Goal: Transaction & Acquisition: Purchase product/service

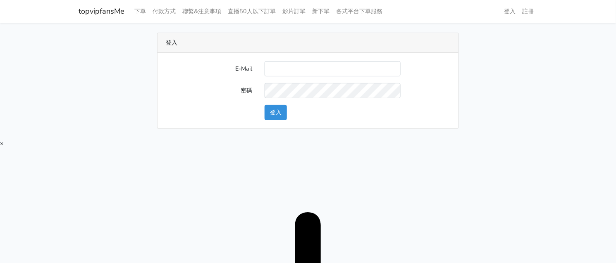
click at [303, 55] on div "E-Mail 密碼 登入" at bounding box center [308, 91] width 301 height 76
click at [306, 67] on input "E-Mail" at bounding box center [333, 68] width 136 height 15
type input "[EMAIL_ADDRESS][DOMAIN_NAME]"
click at [280, 115] on button "登入" at bounding box center [276, 112] width 22 height 15
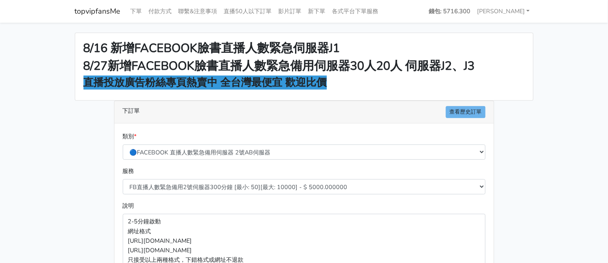
click at [598, 60] on main "8/16 新增FACEBOOK臉書直播人數緊急伺服器J1 8/27新增FACEBOOK臉書直播人數緊急備用伺服器30人20人 伺服器J2、J3 直播投放廣告粉…" at bounding box center [304, 222] width 608 height 399
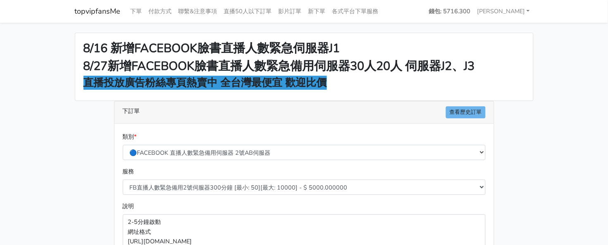
drag, startPoint x: 584, startPoint y: 75, endPoint x: 574, endPoint y: 65, distance: 14.3
click at [584, 75] on main "8/16 新增FACEBOOK臉書直播人數緊急伺服器J1 8/27新增FACEBOOK臉書直播人數緊急備用伺服器30人20人 伺服器J2、J3 直播投放廣告粉…" at bounding box center [304, 222] width 608 height 399
click at [545, 14] on nav "topvipfansMe 下單 付款方式 聯繫&注意事項 直播50人以下訂單 影片訂單 新下單 各式平台下單服務" at bounding box center [304, 11] width 608 height 23
click at [575, 101] on main "8/16 新增FACEBOOK臉書直播人數緊急伺服器J1 8/27新增FACEBOOK臉書直播人數緊急備用伺服器30人20人 伺服器J2、J3 直播投放廣告粉…" at bounding box center [304, 222] width 608 height 399
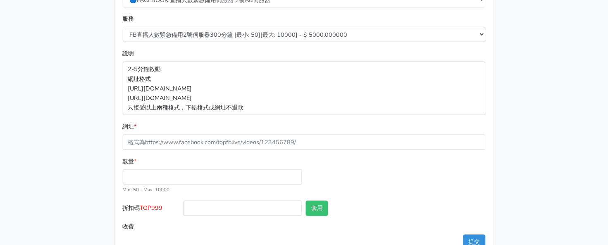
scroll to position [176, 0]
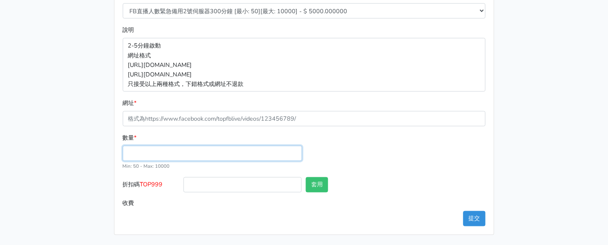
click at [223, 152] on input "數量 *" at bounding box center [213, 153] width 180 height 15
type input "50"
click at [294, 154] on input "50" at bounding box center [213, 153] width 180 height 15
type input "250.000"
type input "51"
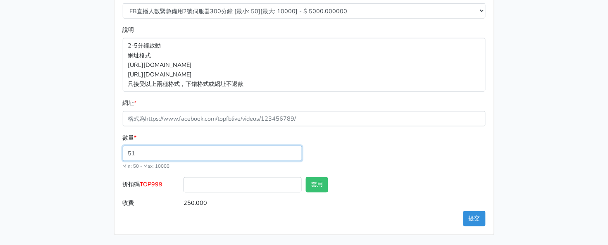
click at [294, 153] on input "51" at bounding box center [213, 153] width 180 height 15
type input "255.000"
type input "52"
click at [294, 153] on input "52" at bounding box center [213, 153] width 180 height 15
type input "260.000"
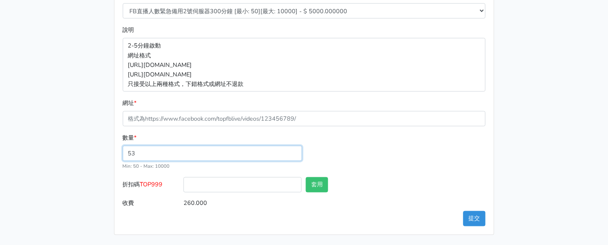
type input "53"
click at [294, 153] on input "53" at bounding box center [213, 153] width 180 height 15
type input "265.000"
drag, startPoint x: 231, startPoint y: 159, endPoint x: -207, endPoint y: 135, distance: 438.7
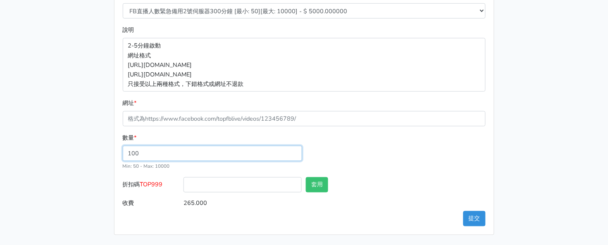
type input "100"
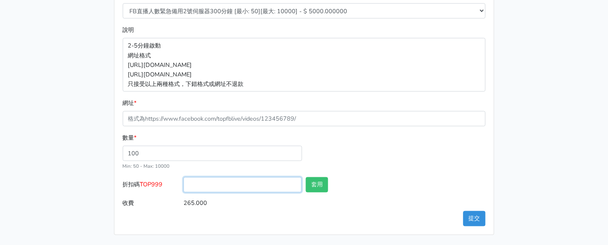
type input "500.000"
click at [201, 187] on input "折扣碼 TOP999" at bounding box center [243, 184] width 118 height 15
drag, startPoint x: 143, startPoint y: 186, endPoint x: 163, endPoint y: 195, distance: 22.4
click at [163, 195] on label "折扣碼 TOP999" at bounding box center [151, 186] width 61 height 19
type input "TOP999"
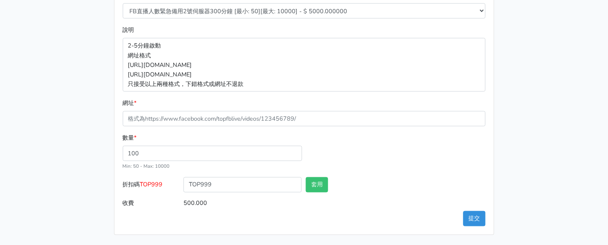
click at [480, 100] on div "網址 *" at bounding box center [304, 112] width 363 height 28
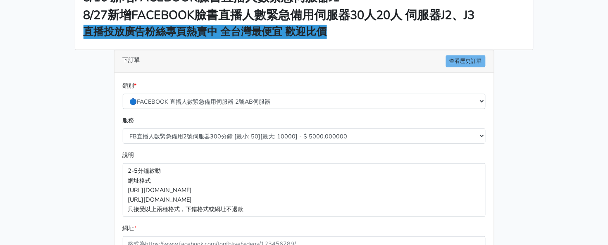
scroll to position [103, 0]
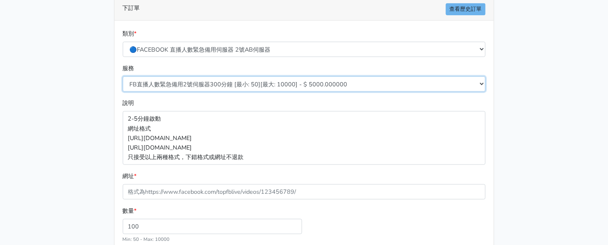
click at [324, 83] on select "FB直播人數緊急備用2號伺服器300分鐘 [最小: 50][最大: 10000] - $ 5000.000000 FB直播人數緊急備用2號伺服器60分鐘 [最…" at bounding box center [304, 84] width 363 height 15
select select "578"
click at [123, 77] on select "FB直播人數緊急備用2號伺服器300分鐘 [最小: 50][最大: 10000] - $ 5000.000000 FB直播人數緊急備用2號伺服器60分鐘 [最…" at bounding box center [304, 84] width 363 height 15
type input "400.000"
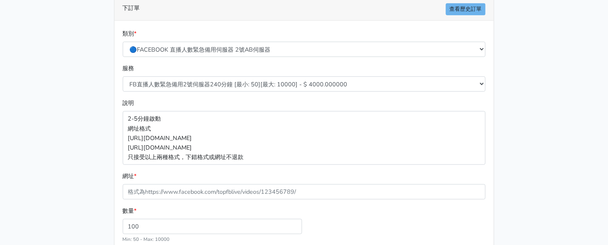
click at [226, 182] on div "網址 *" at bounding box center [304, 186] width 363 height 28
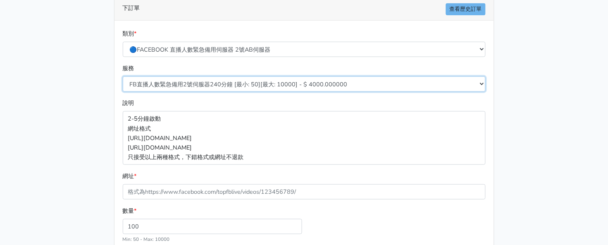
click at [234, 85] on select "FB直播人數緊急備用2號伺服器300分鐘 [最小: 50][最大: 10000] - $ 5000.000000 FB直播人數緊急備用2號伺服器60分鐘 [最…" at bounding box center [304, 84] width 363 height 15
click at [123, 77] on select "FB直播人數緊急備用2號伺服器300分鐘 [最小: 50][最大: 10000] - $ 5000.000000 FB直播人數緊急備用2號伺服器60分鐘 [最…" at bounding box center [304, 84] width 363 height 15
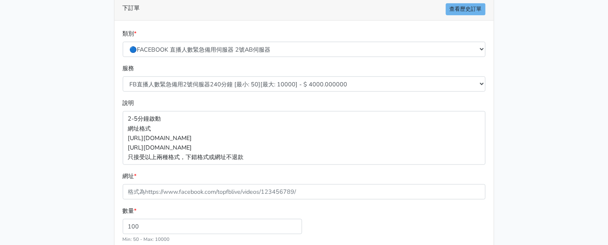
click at [293, 177] on div "網址 *" at bounding box center [304, 186] width 363 height 28
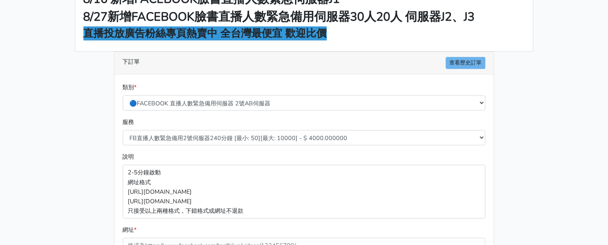
scroll to position [0, 0]
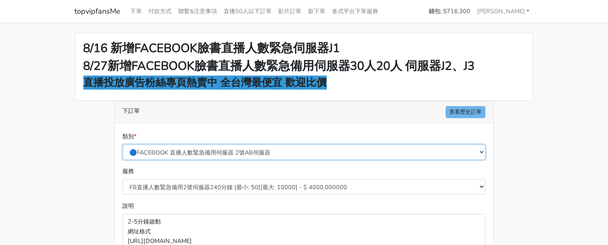
click at [294, 156] on select "🔵FACEBOOK 直播人數緊急備用伺服器 2號AB伺服器 🔵FACEBOOK 網軍專用貼文留言 安全保密 🔵9/30 FACEBOOK 直播人數緩慢進場緩慢…" at bounding box center [304, 152] width 363 height 15
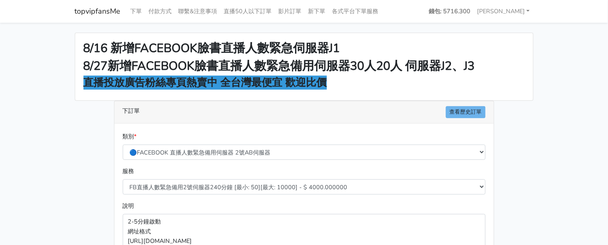
click at [216, 136] on div "類別 * 🔵FACEBOOK 直播人數緊急備用伺服器 2號AB伺服器 🔵FACEBOOK 網軍專用貼文留言 安全保密 🔵9/30 FACEBOOK 直播人數緩…" at bounding box center [304, 146] width 367 height 28
